Goal: Obtain resource: Obtain resource

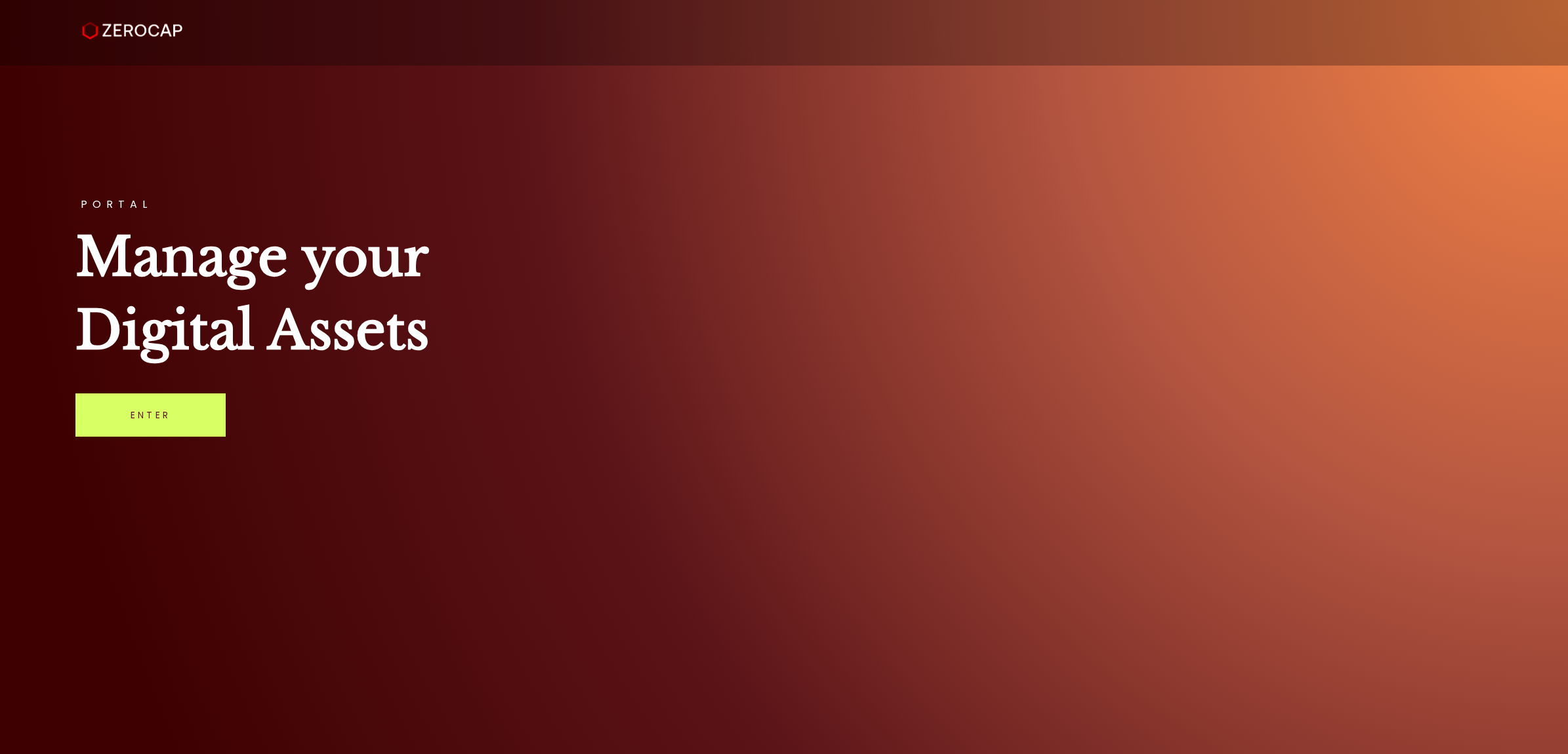
click at [227, 423] on div "PORTAL Manage your Digital Assets Enter" at bounding box center [784, 377] width 1568 height 754
click at [131, 429] on link "Enter" at bounding box center [150, 415] width 150 height 44
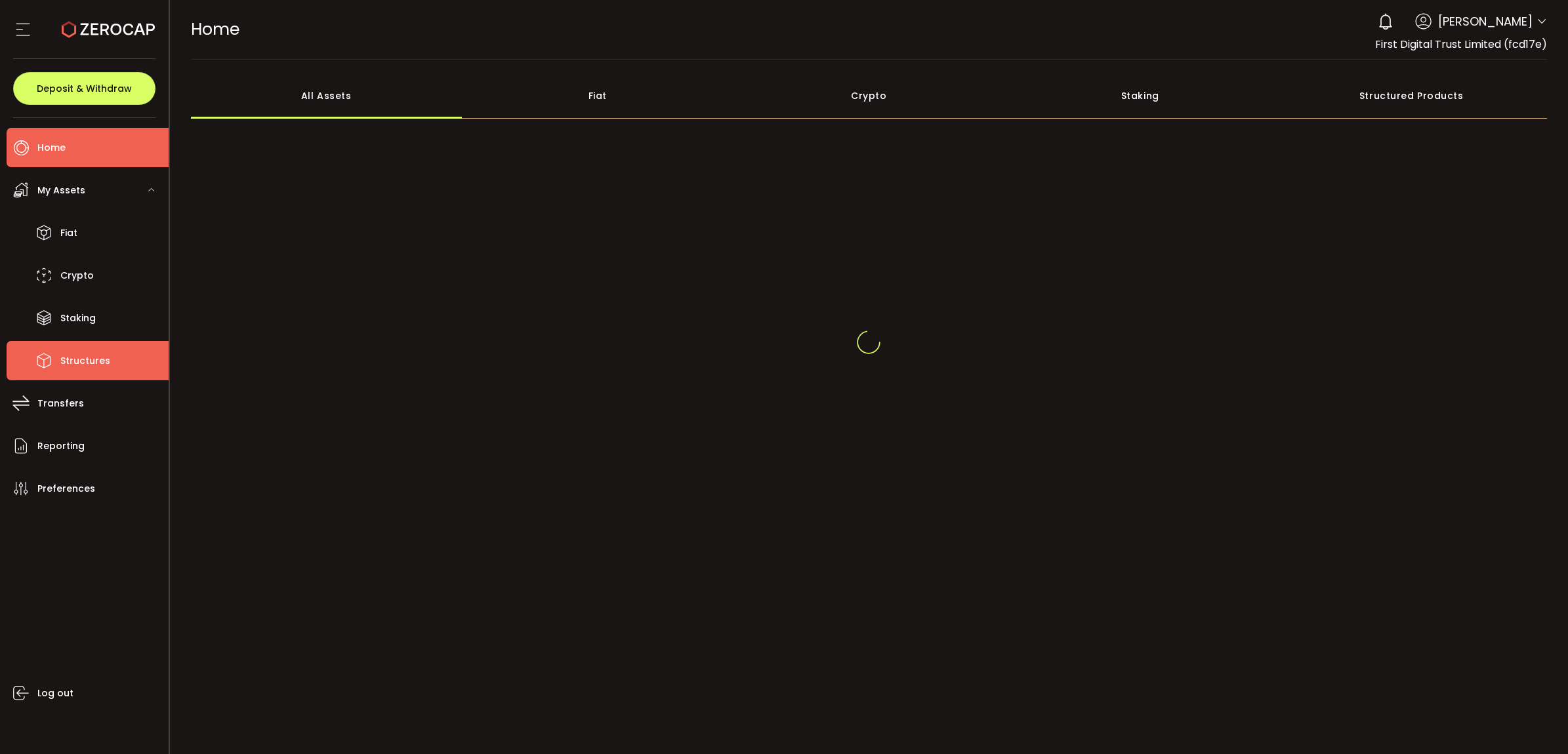
click at [107, 353] on span "Structures" at bounding box center [85, 361] width 50 height 19
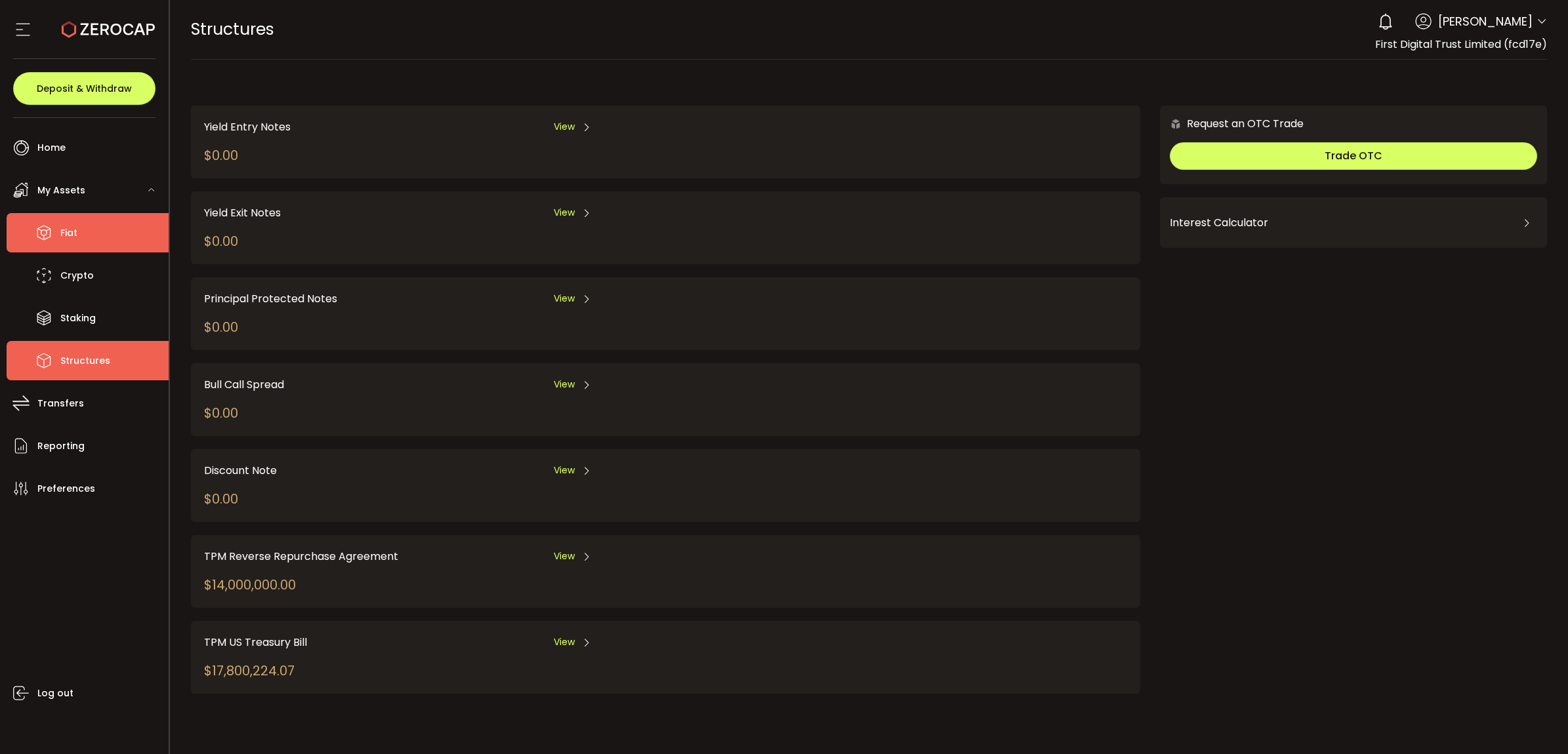
click at [95, 220] on li "Fiat" at bounding box center [88, 233] width 162 height 39
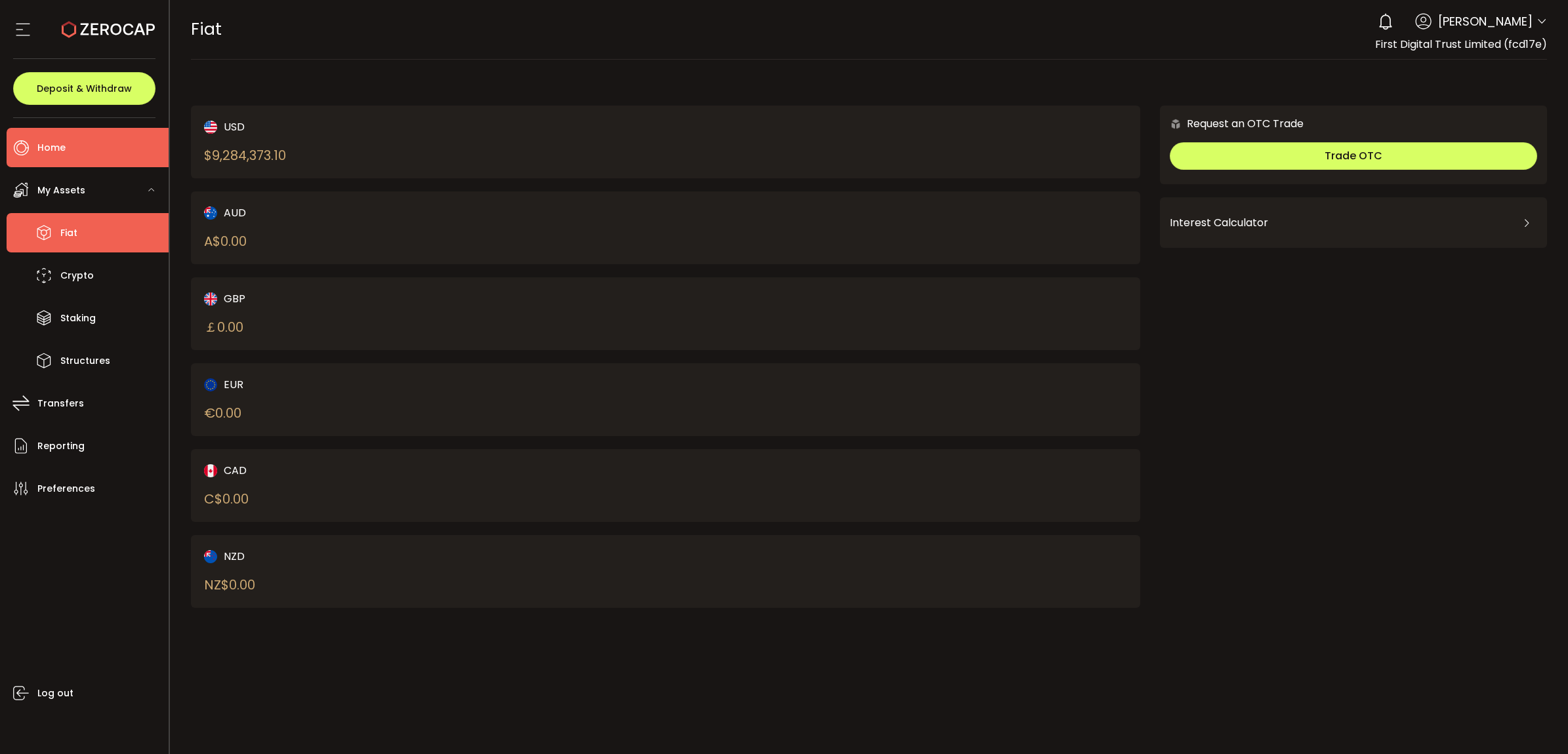
click at [68, 161] on li "Home" at bounding box center [88, 147] width 162 height 39
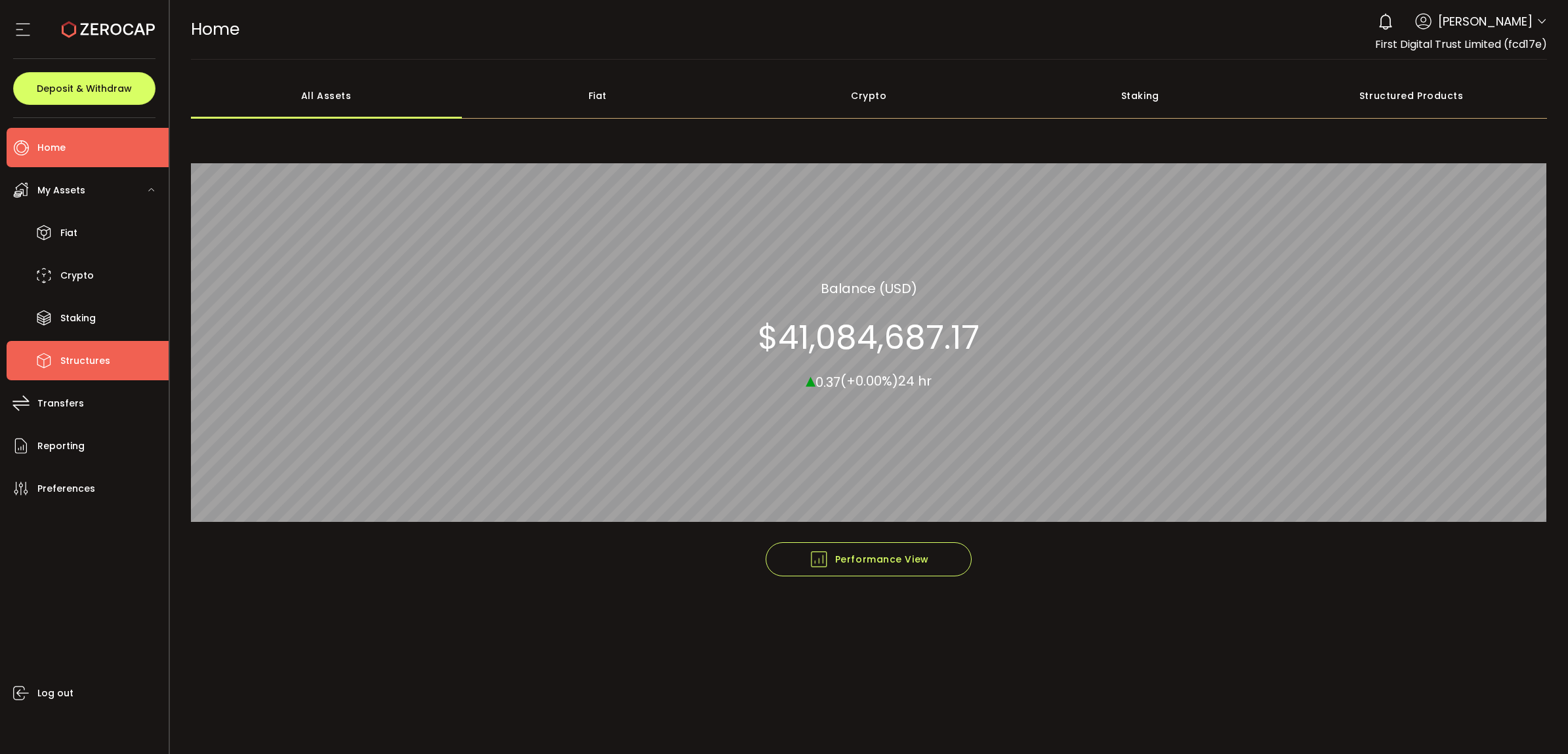
click at [125, 371] on li "Structures" at bounding box center [88, 360] width 162 height 39
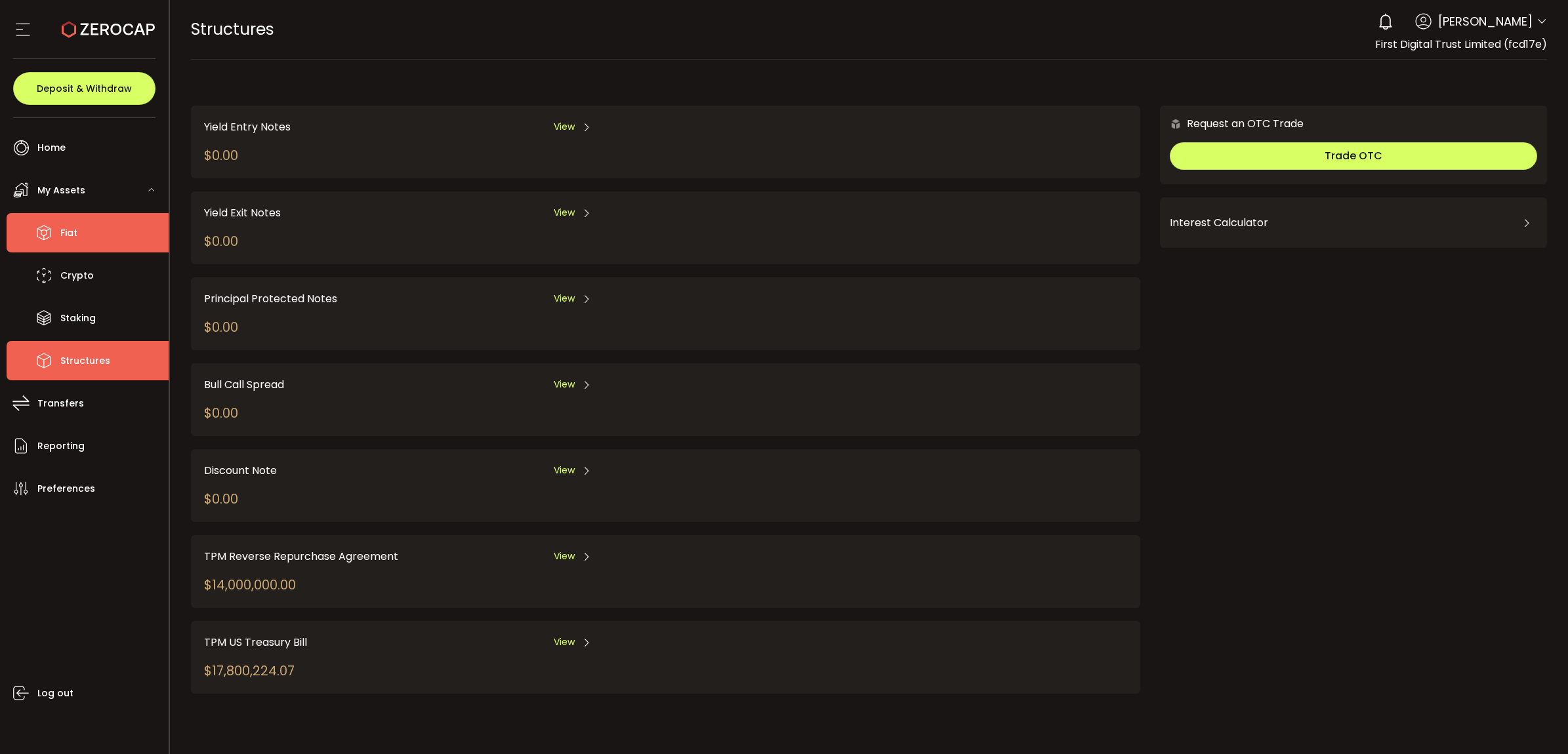
click at [49, 236] on icon at bounding box center [44, 233] width 20 height 20
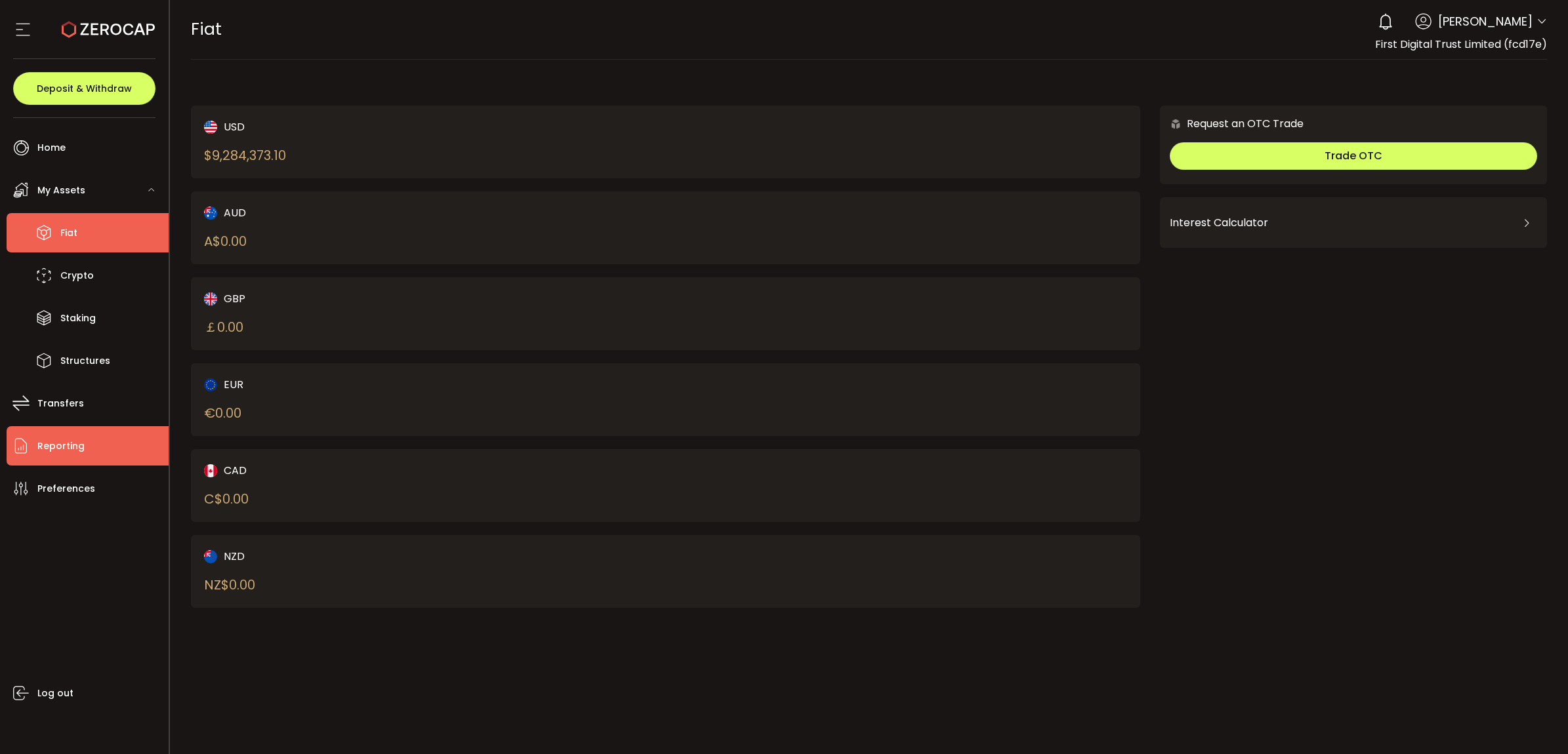
click at [66, 453] on span "Reporting" at bounding box center [61, 446] width 47 height 19
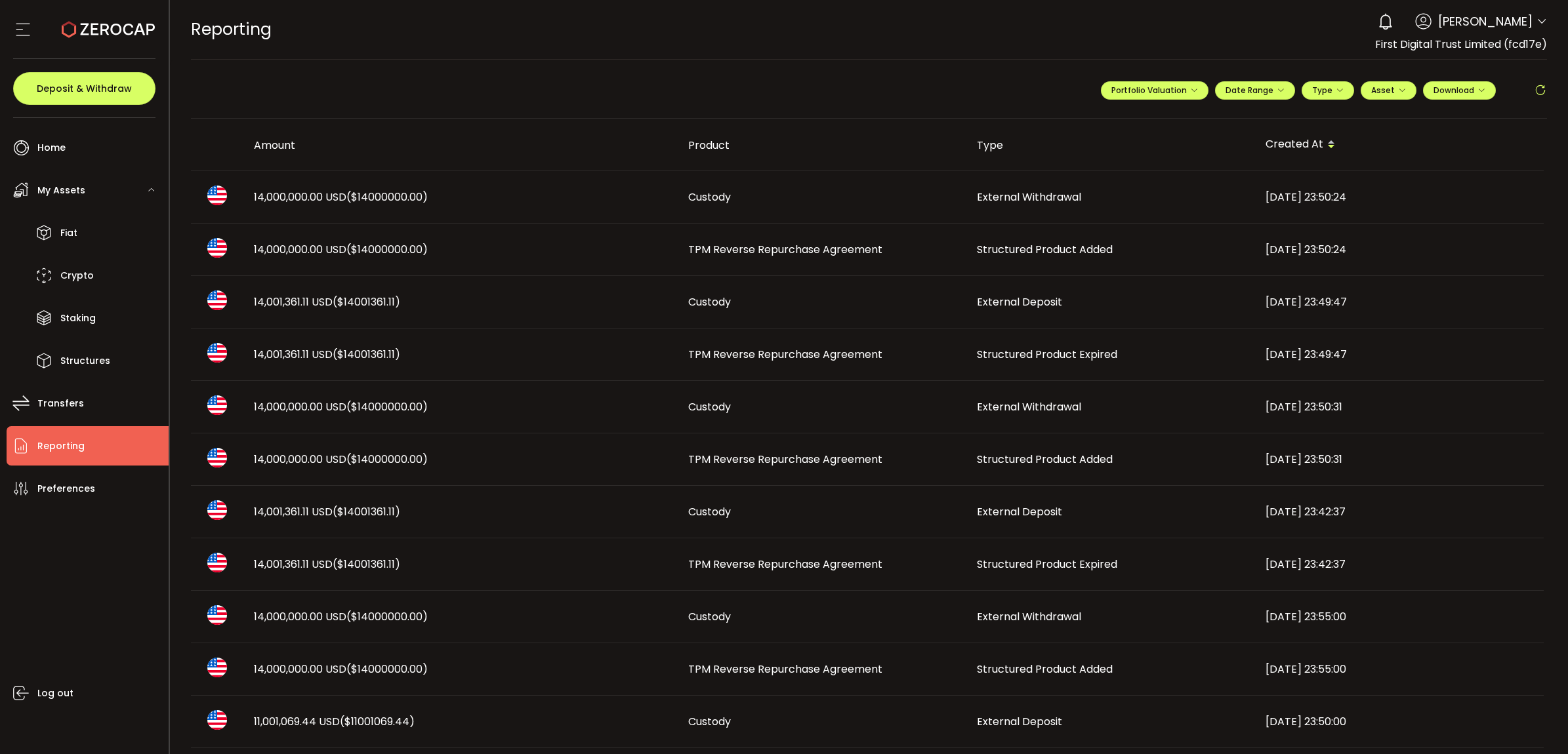
click at [836, 354] on span "TPM Reverse Repurchase Agreement" at bounding box center [785, 355] width 194 height 15
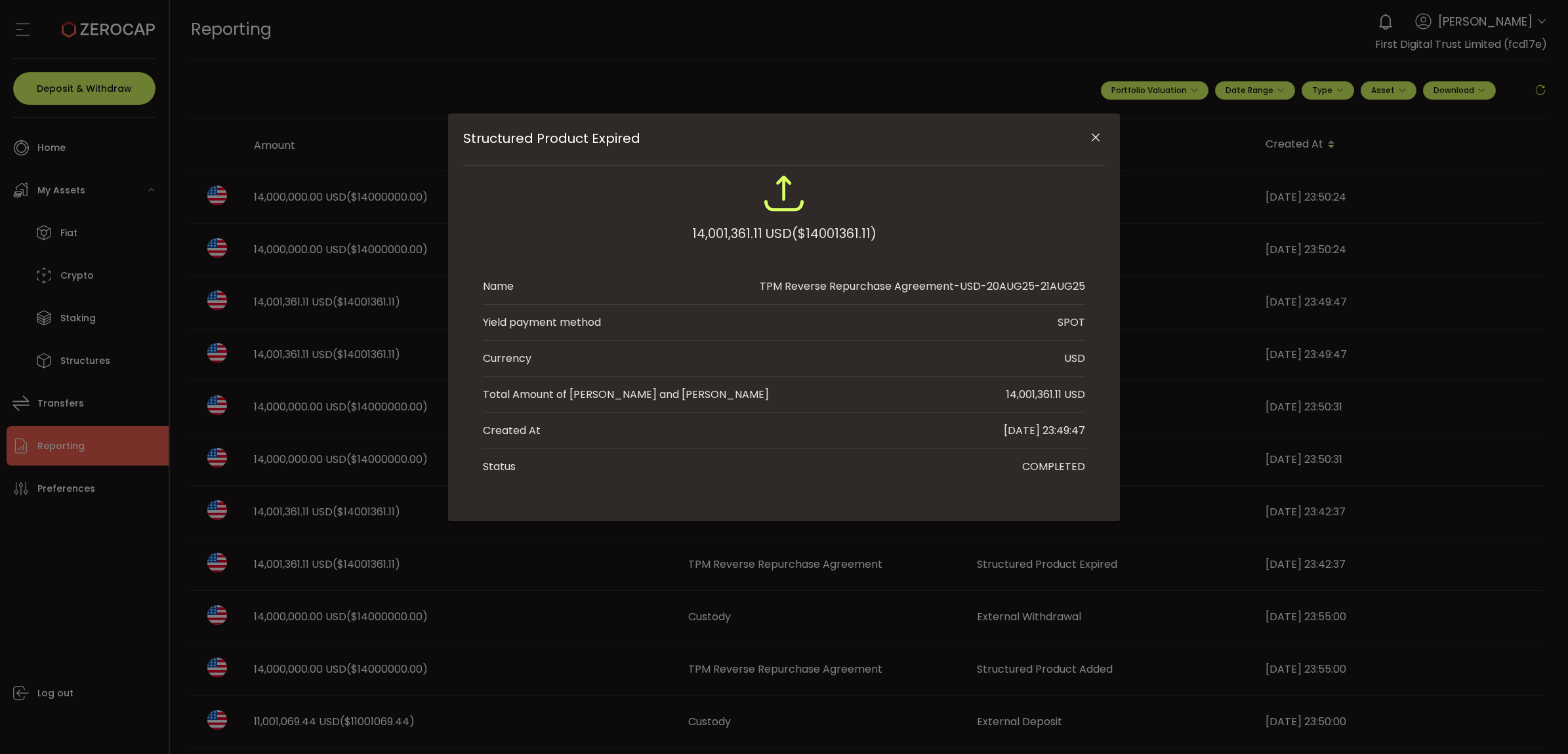
click at [847, 526] on div "Structured Product Expired 14,001,361.11 USD ($14001361.11) Name TPM Reverse Re…" at bounding box center [784, 377] width 1568 height 754
click at [1104, 132] on button "Close" at bounding box center [1095, 137] width 23 height 23
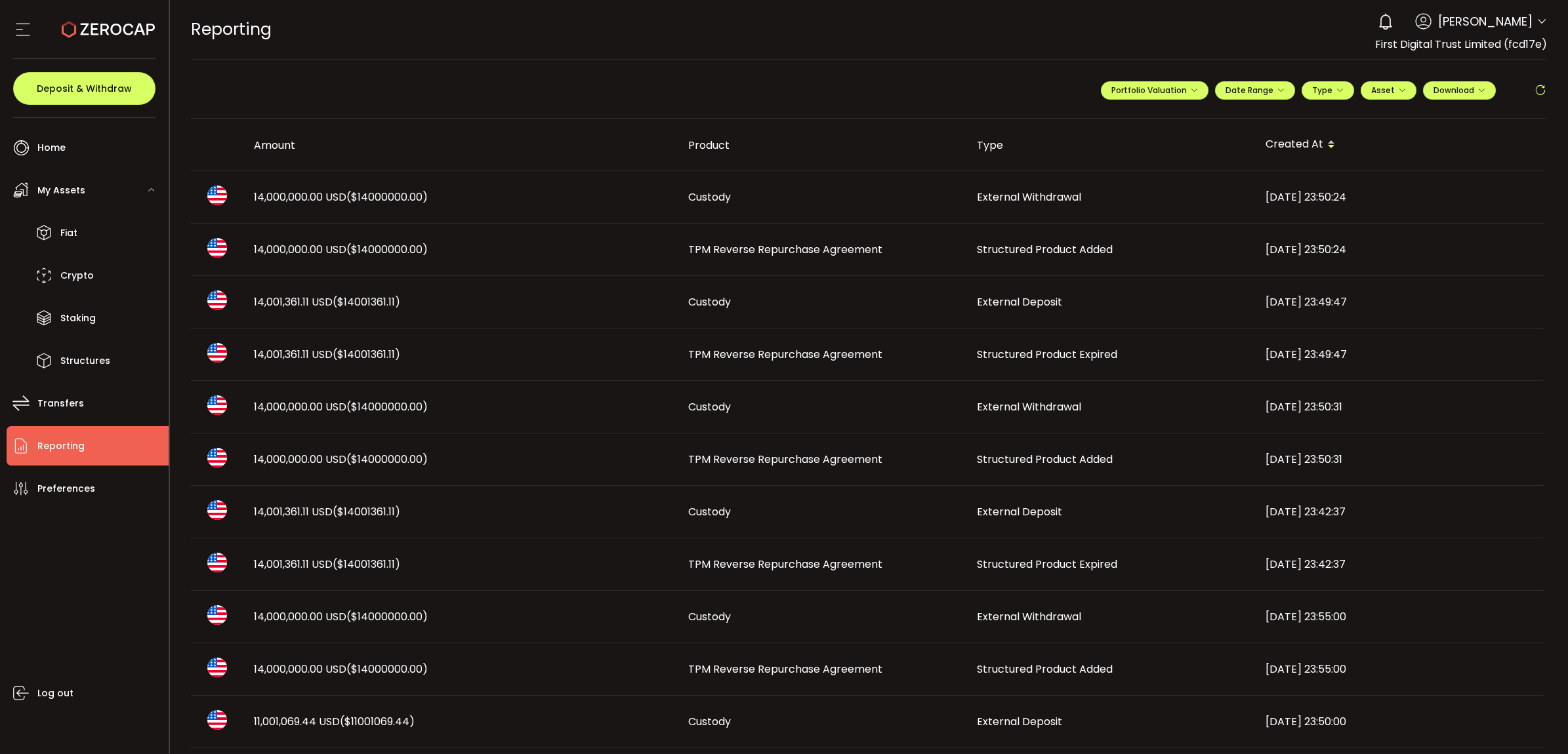
click at [753, 248] on span "TPM Reverse Repurchase Agreement" at bounding box center [785, 249] width 194 height 15
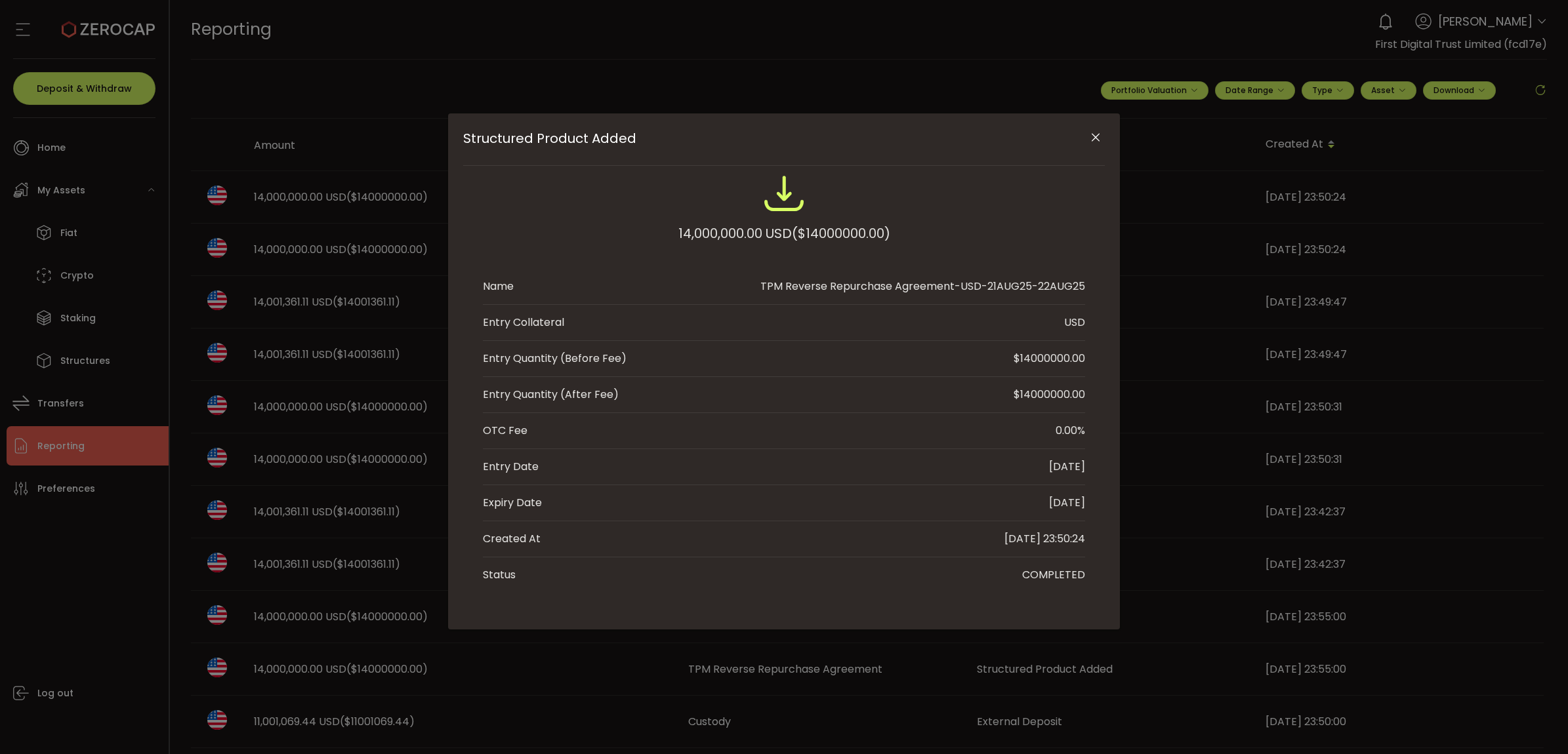
click at [1098, 136] on icon "Close" at bounding box center [1096, 138] width 13 height 13
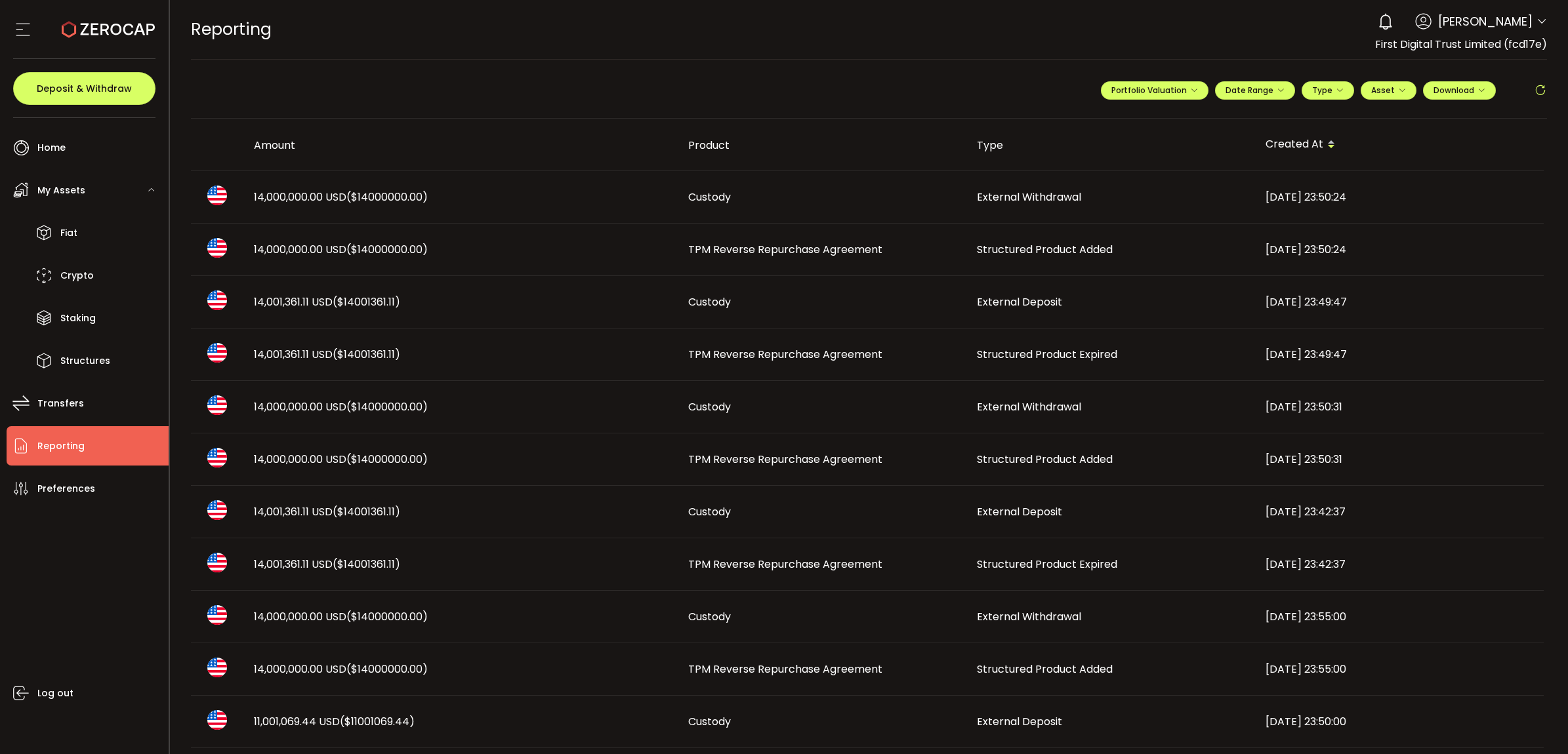
click at [820, 351] on span "TPM Reverse Repurchase Agreement" at bounding box center [785, 355] width 194 height 15
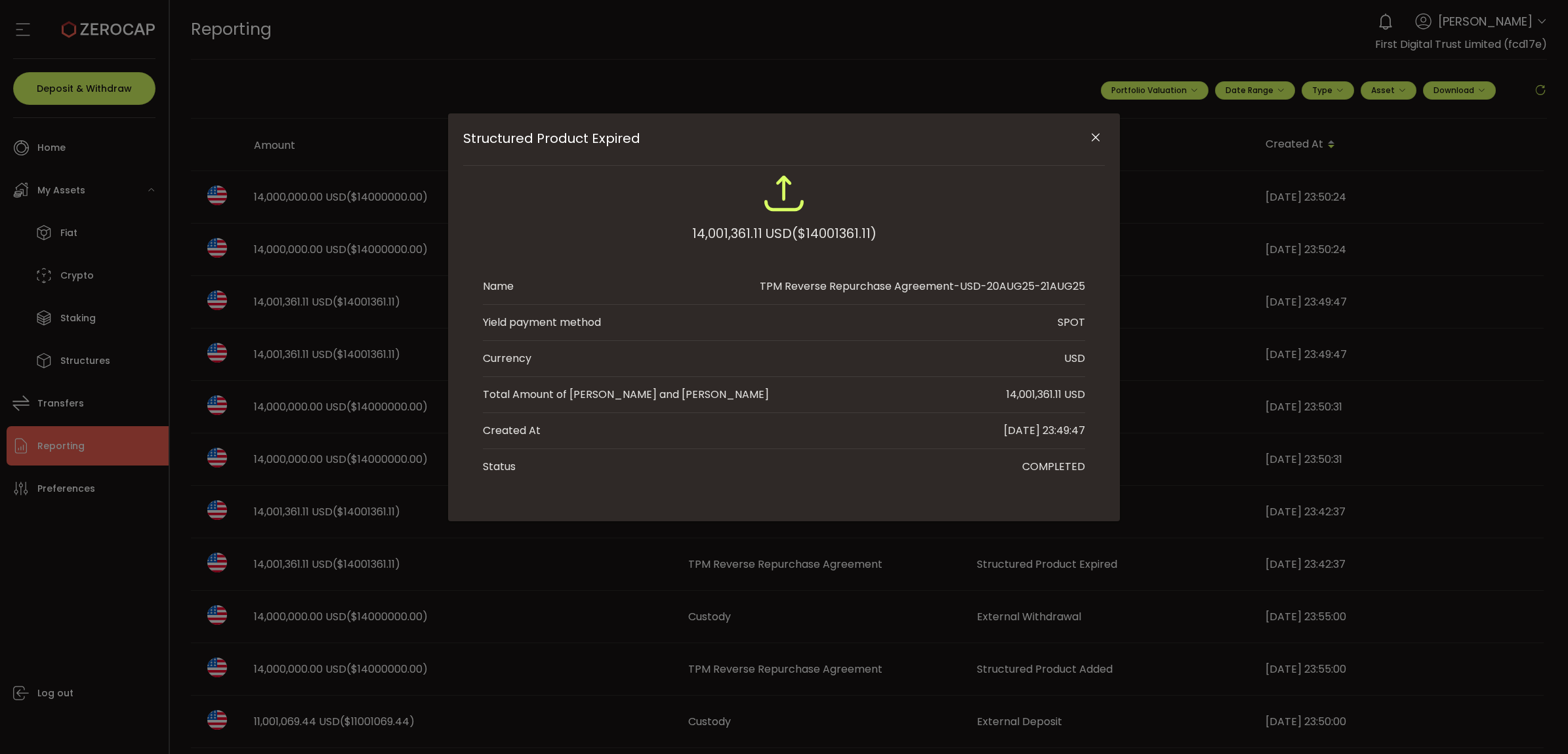
click at [1096, 136] on icon "Close" at bounding box center [1096, 138] width 13 height 13
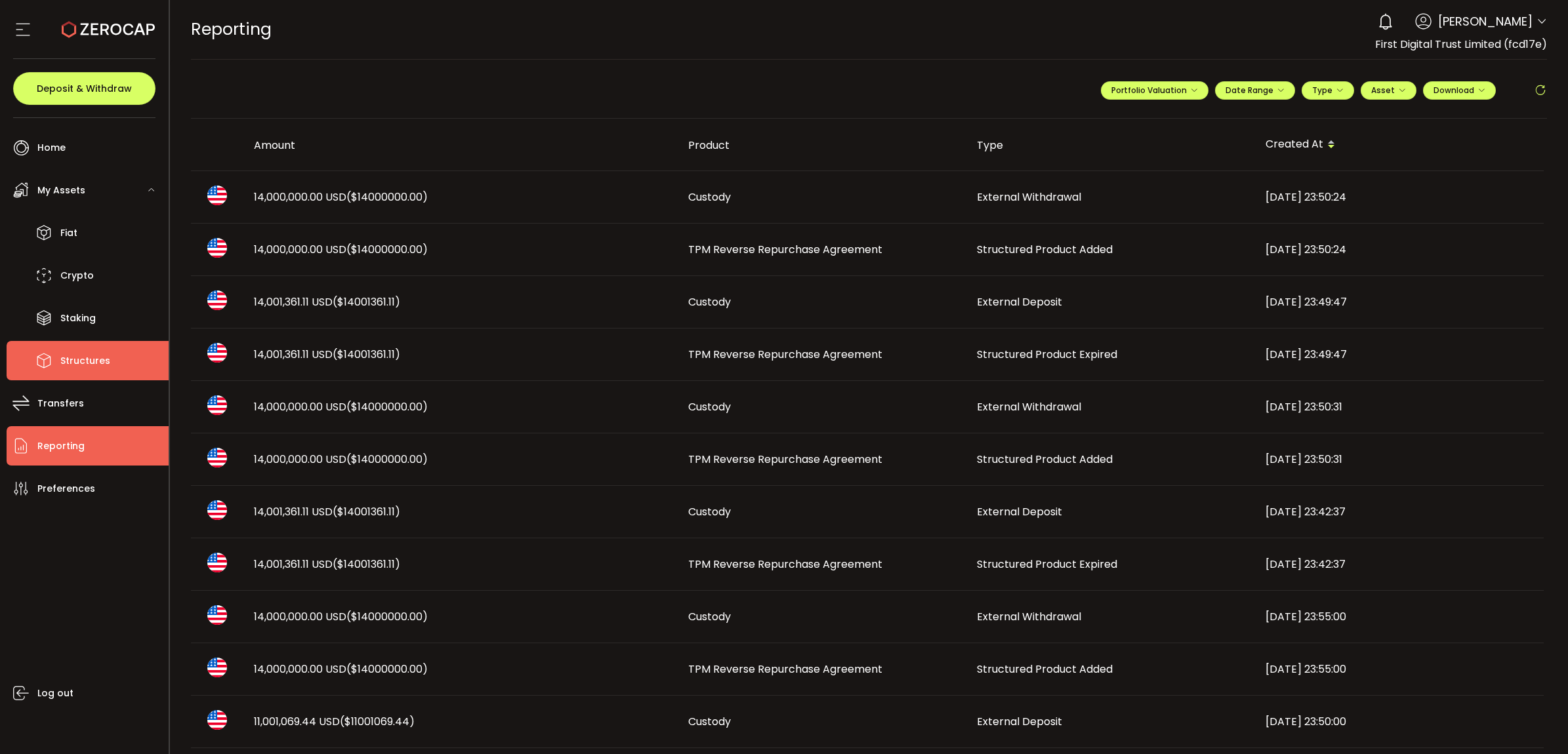
click at [68, 356] on span "Structures" at bounding box center [85, 361] width 50 height 19
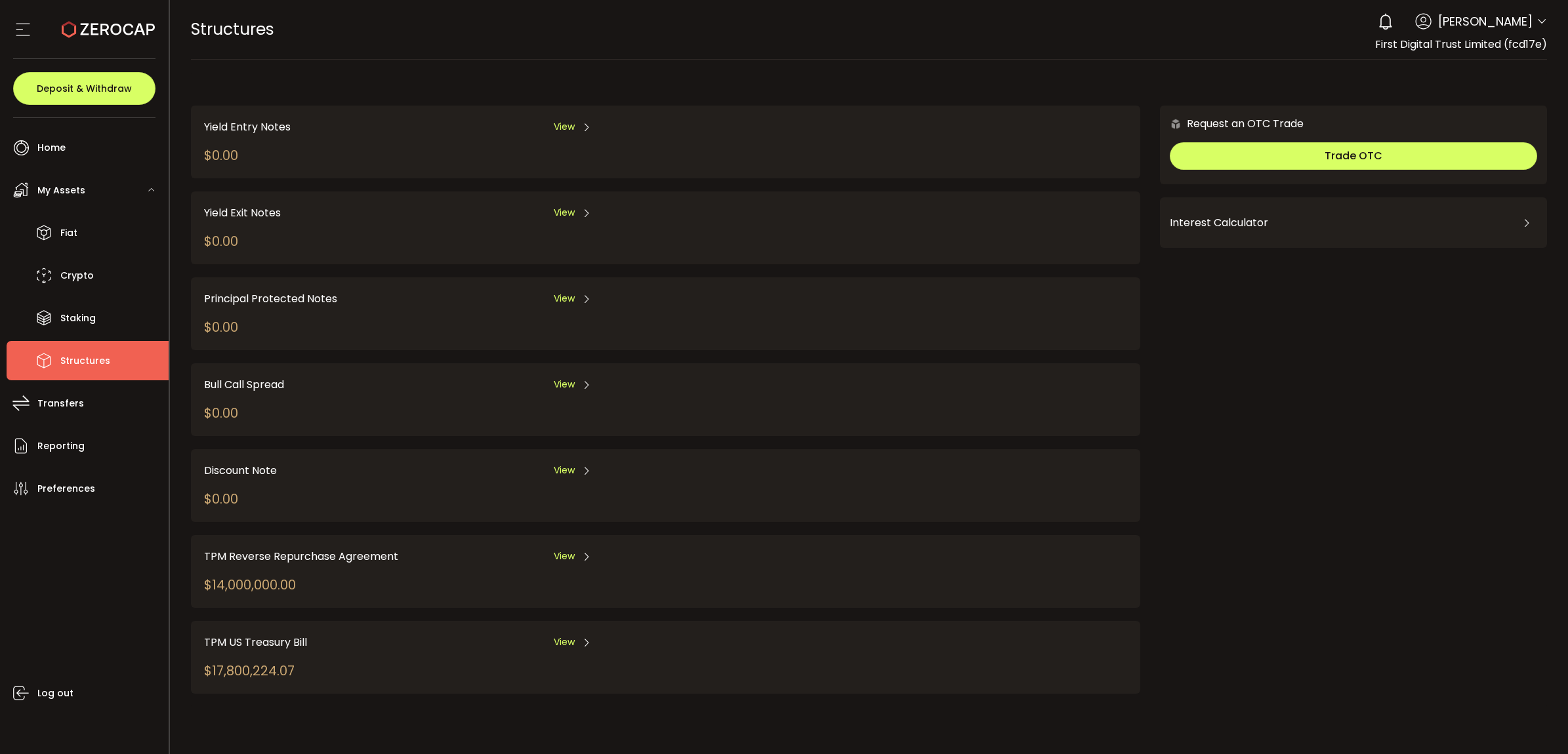
click at [568, 552] on span "View" at bounding box center [563, 557] width 21 height 13
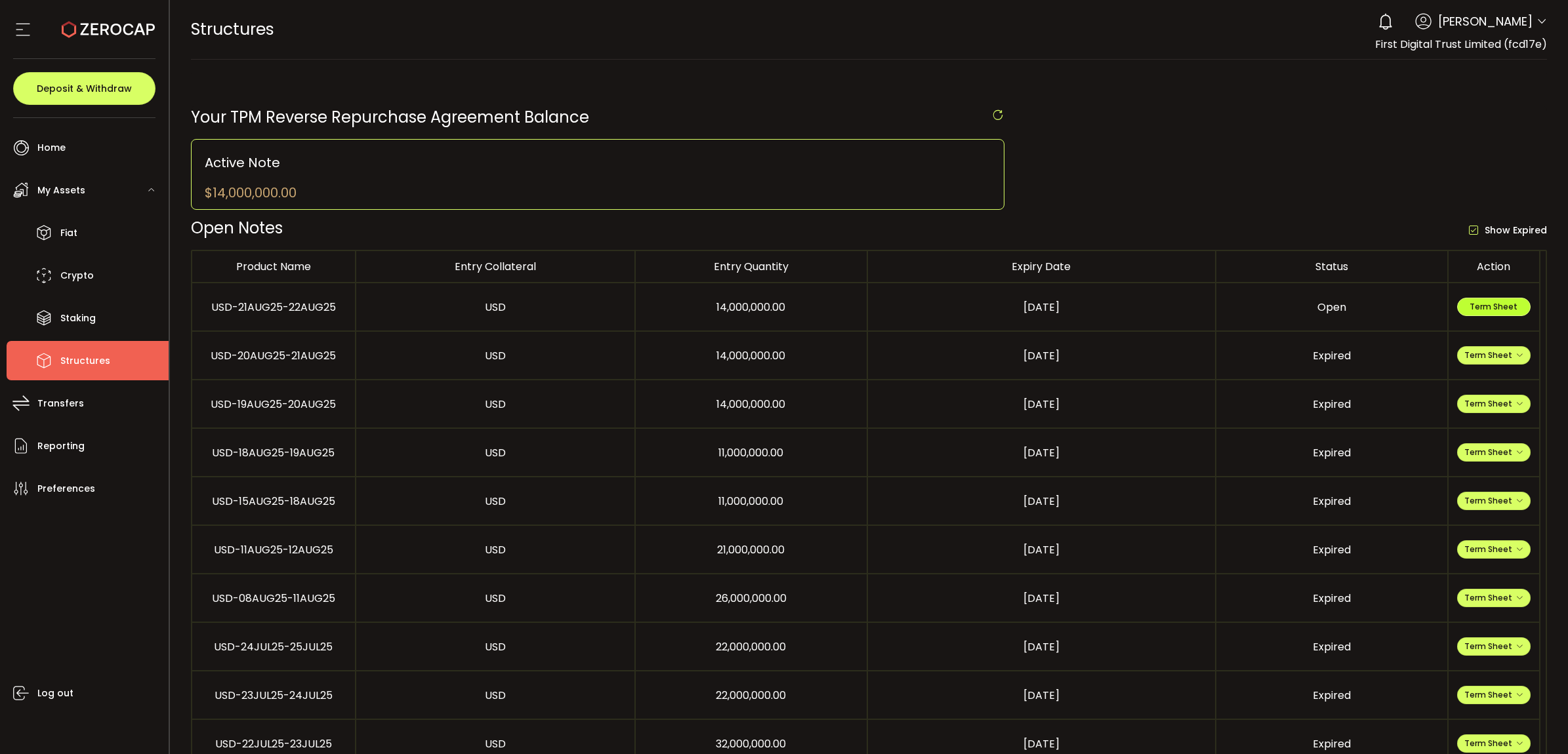
click at [1498, 310] on span "Term Sheet" at bounding box center [1493, 306] width 48 height 11
click at [1508, 365] on button "Term Sheet" at bounding box center [1493, 356] width 74 height 18
click at [1469, 430] on li "Expiry Term Sheet" at bounding box center [1493, 434] width 95 height 35
click at [79, 220] on li "Fiat" at bounding box center [88, 233] width 162 height 39
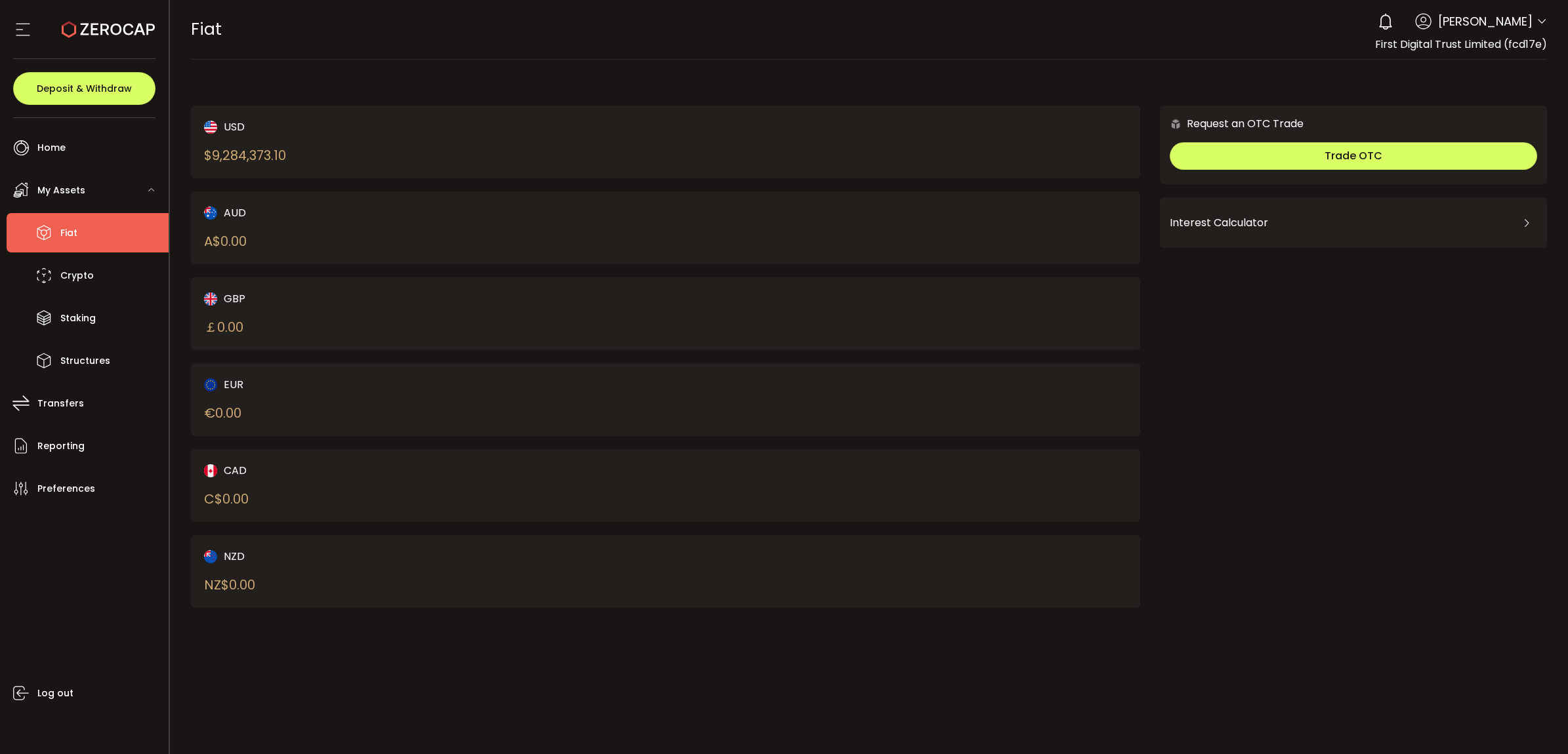
click at [551, 612] on div "USD $ 9,284,373.10 AUD A$ 0.00 GBP ￡ 0.00 EUR € 0.00 CAD C$ 0.00 NZD" at bounding box center [666, 363] width 949 height 515
